Goal: Task Accomplishment & Management: Manage account settings

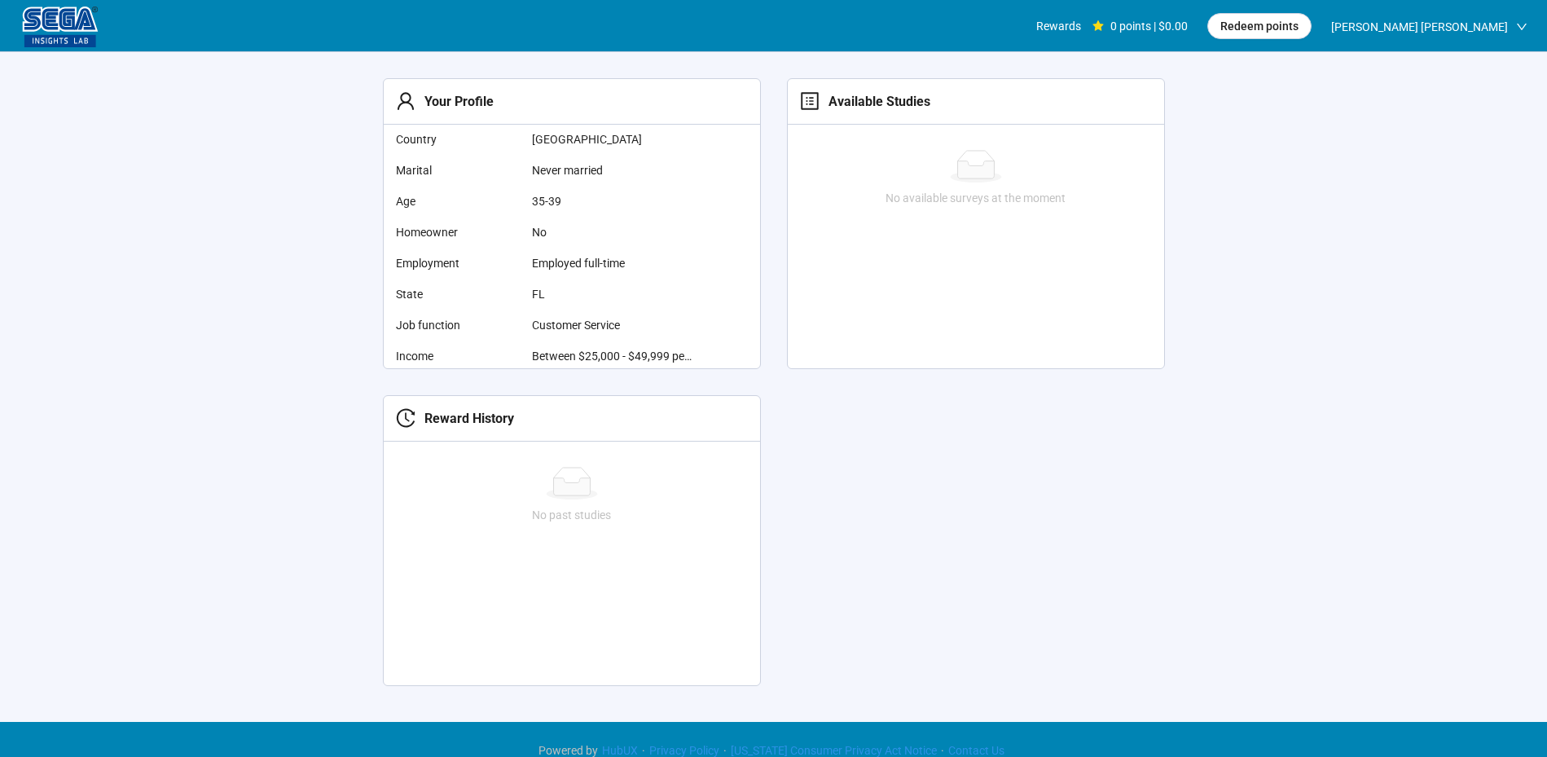
scroll to position [388, 0]
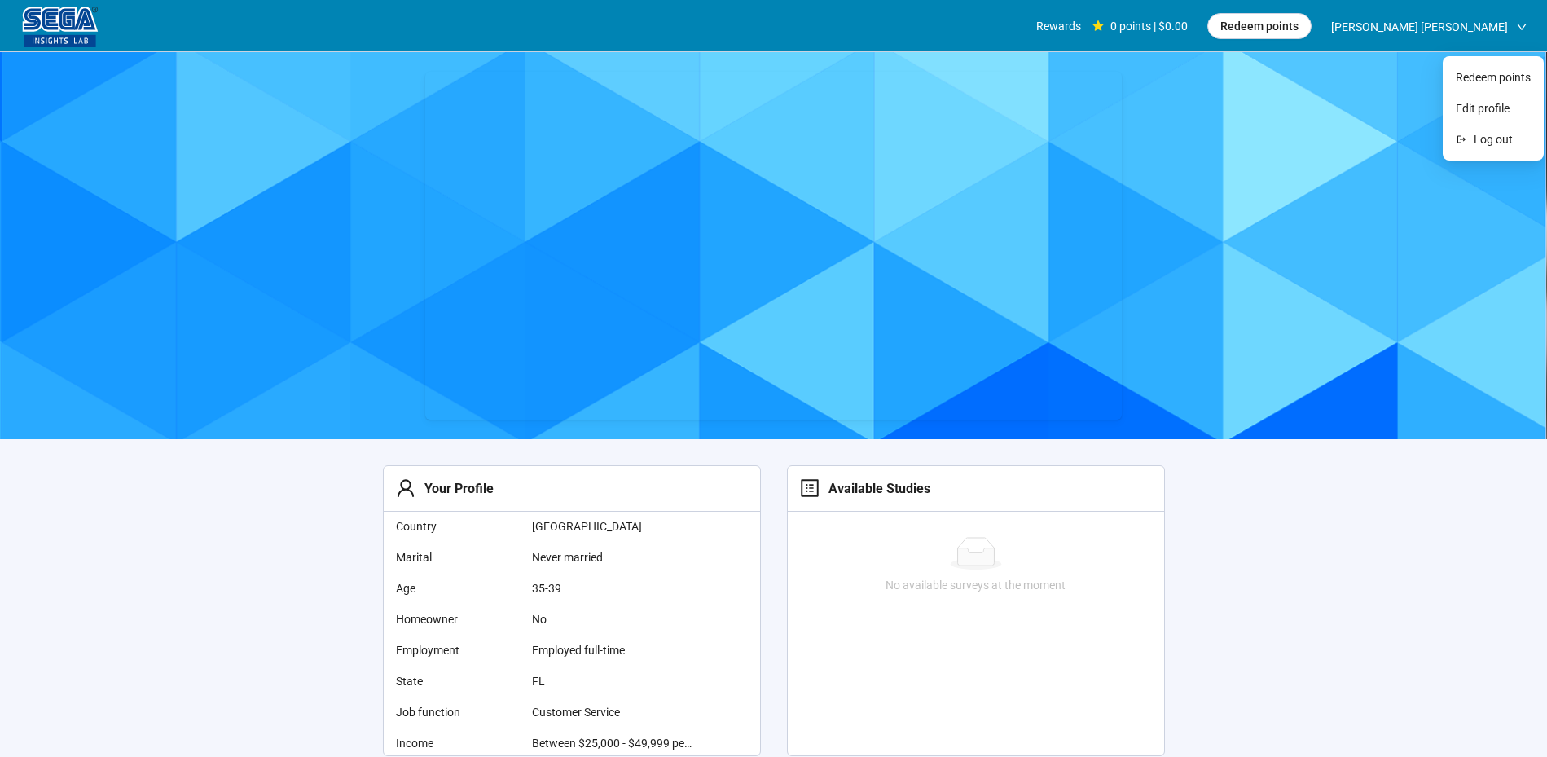
click at [1503, 28] on span "[PERSON_NAME] [PERSON_NAME]" at bounding box center [1419, 27] width 177 height 52
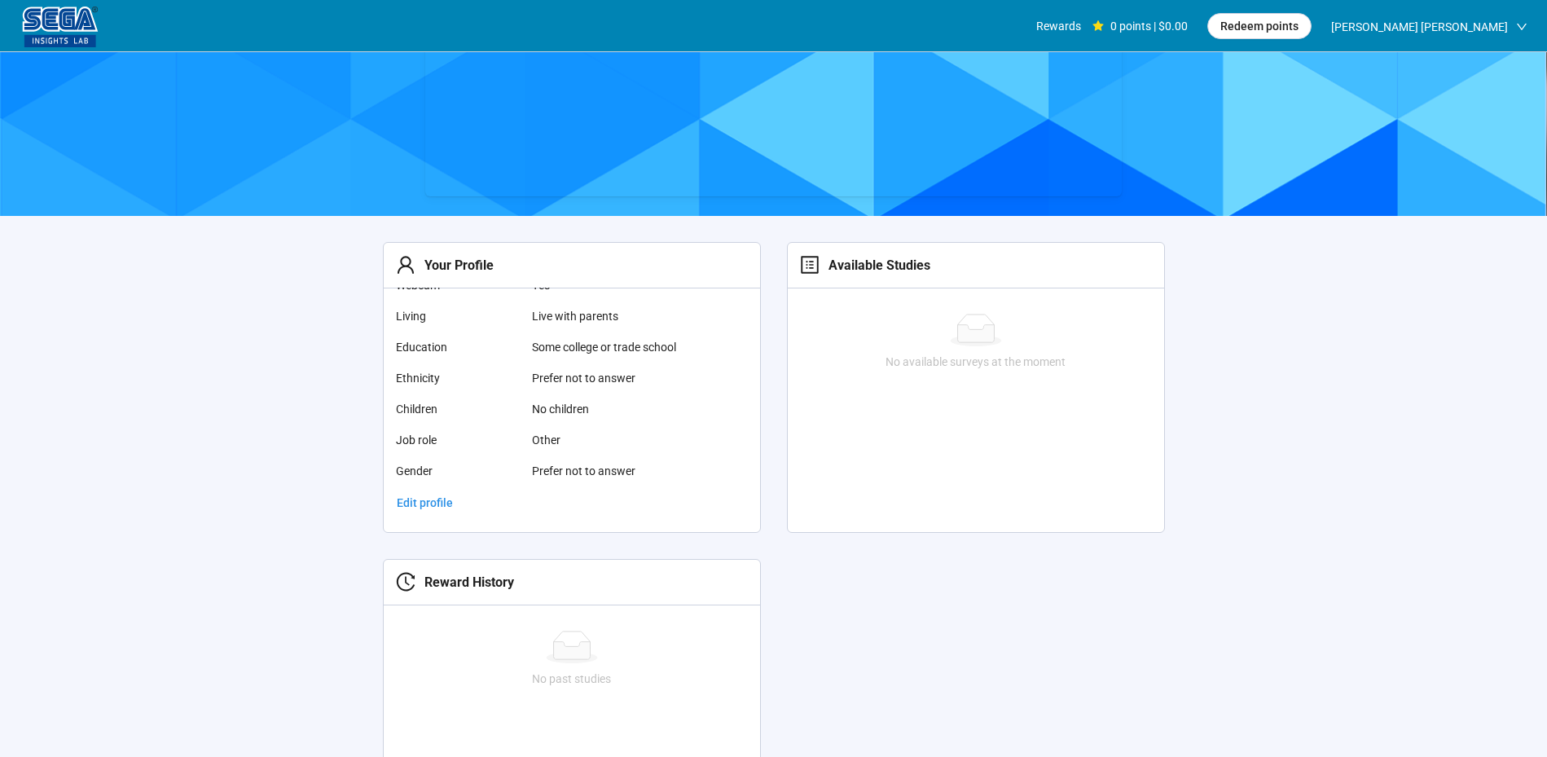
scroll to position [413, 0]
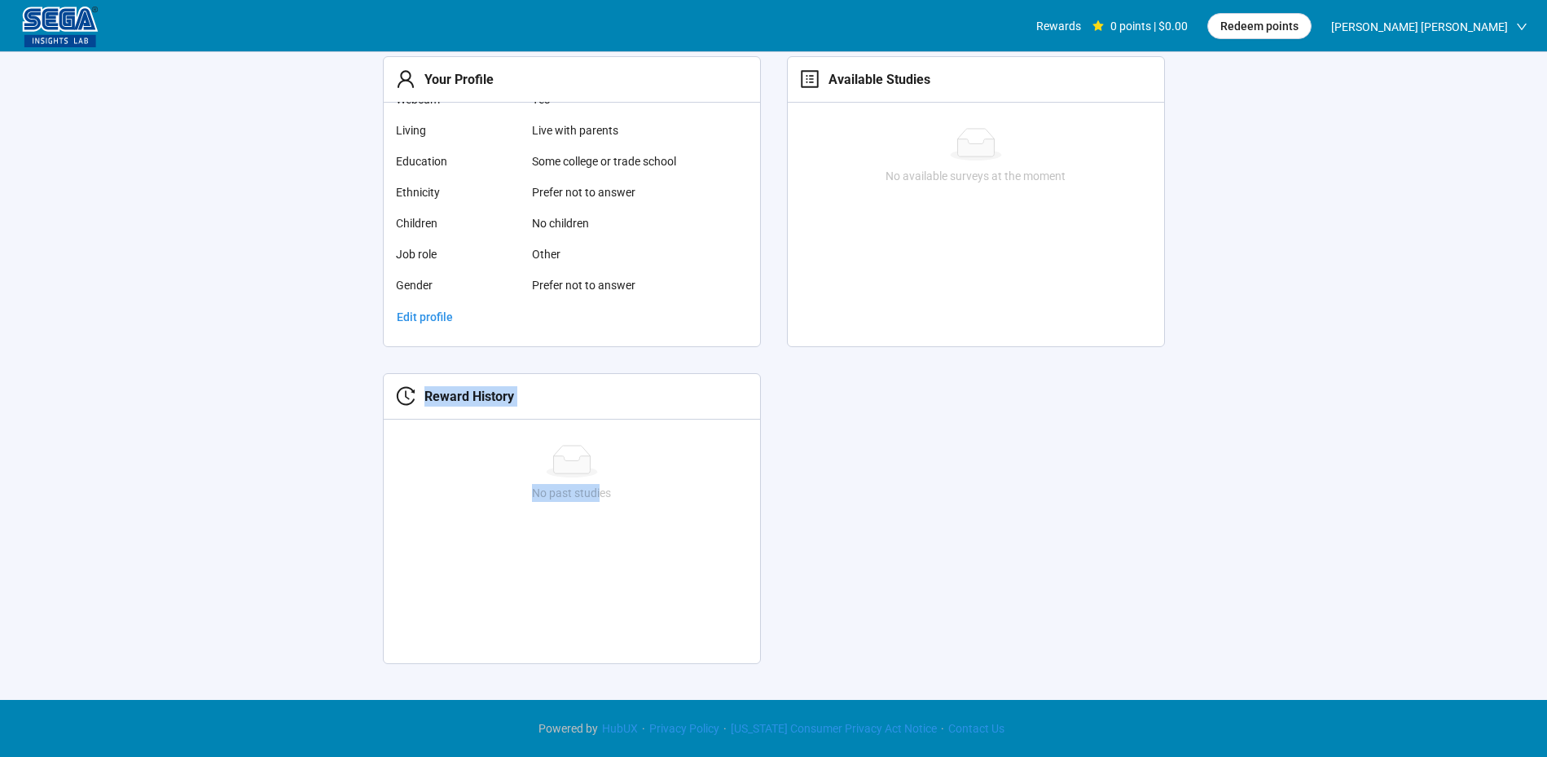
drag, startPoint x: 599, startPoint y: 520, endPoint x: 1563, endPoint y: 525, distance: 963.9
click at [1502, 517] on section "Your Profile Country Germany Marital Never married Age 35-39 Homeowner No Emplo…" at bounding box center [773, 166] width 1547 height 1047
click at [1402, 535] on section "Your Profile Country Germany Marital Never married Age 35-39 Homeowner No Emplo…" at bounding box center [773, 166] width 1547 height 1047
